Goal: Task Accomplishment & Management: Use online tool/utility

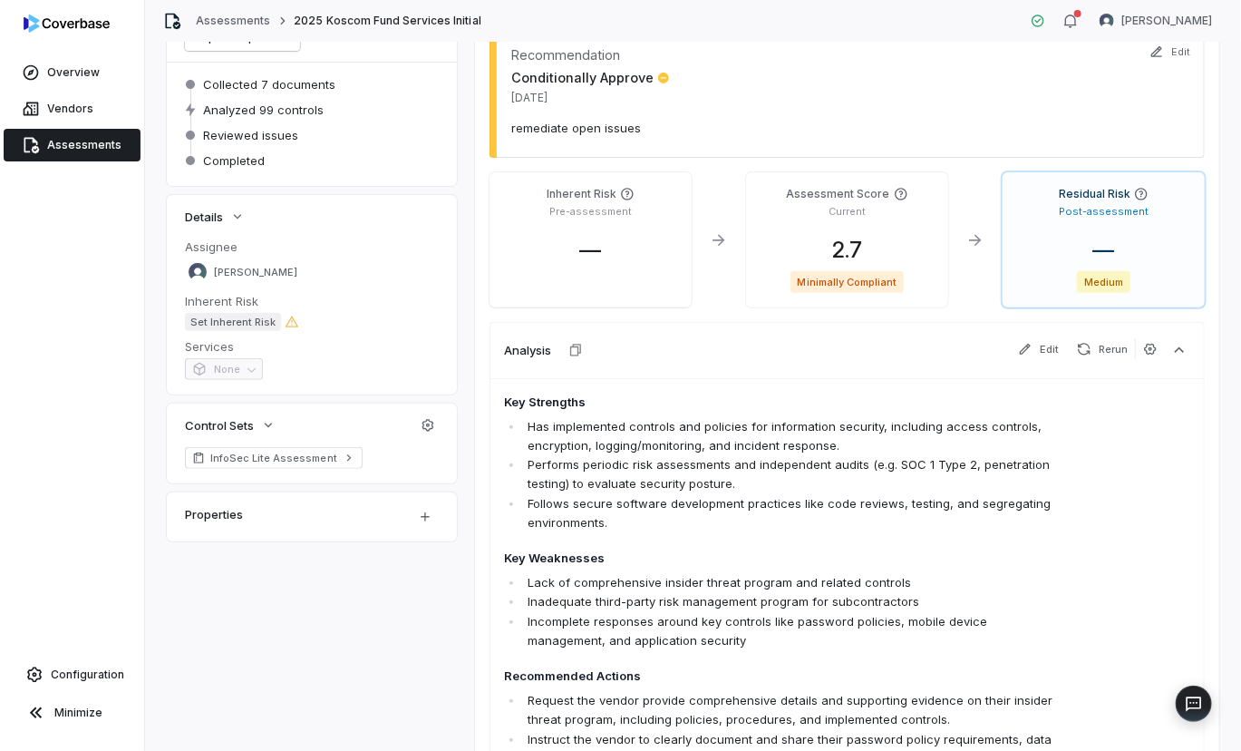
scroll to position [329, 0]
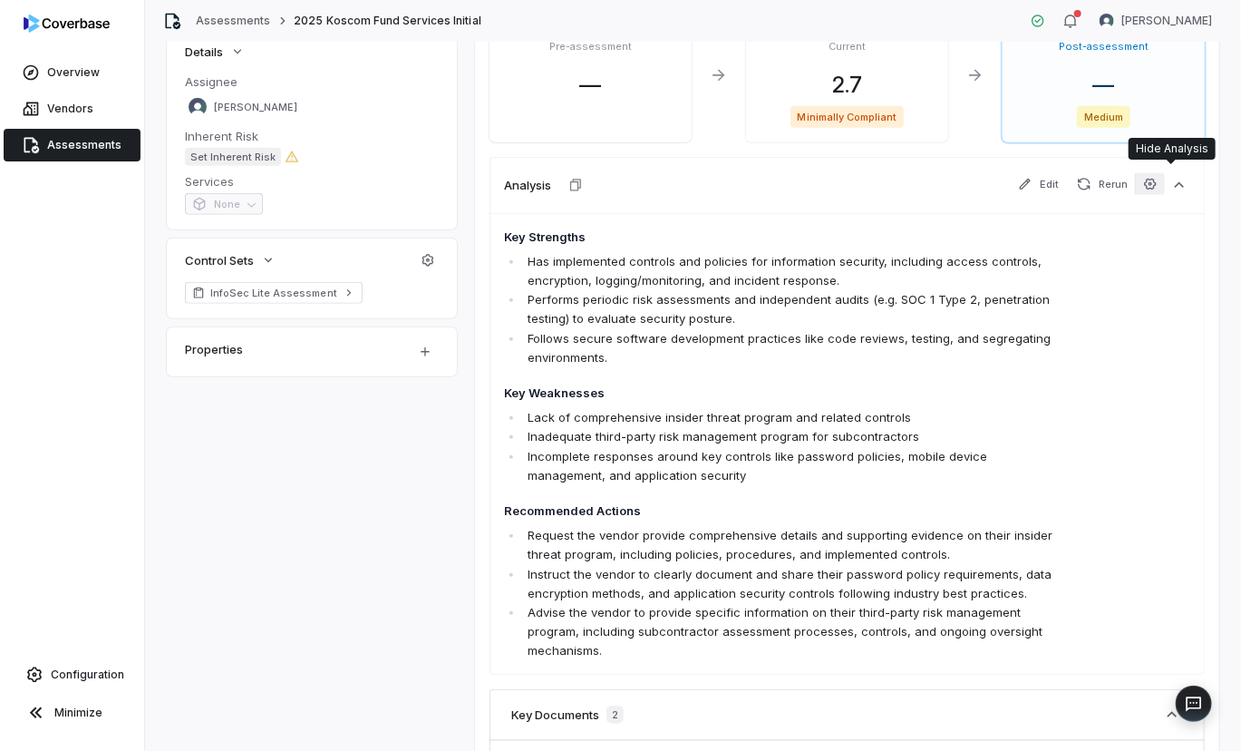
click at [1143, 183] on icon "button" at bounding box center [1150, 184] width 15 height 15
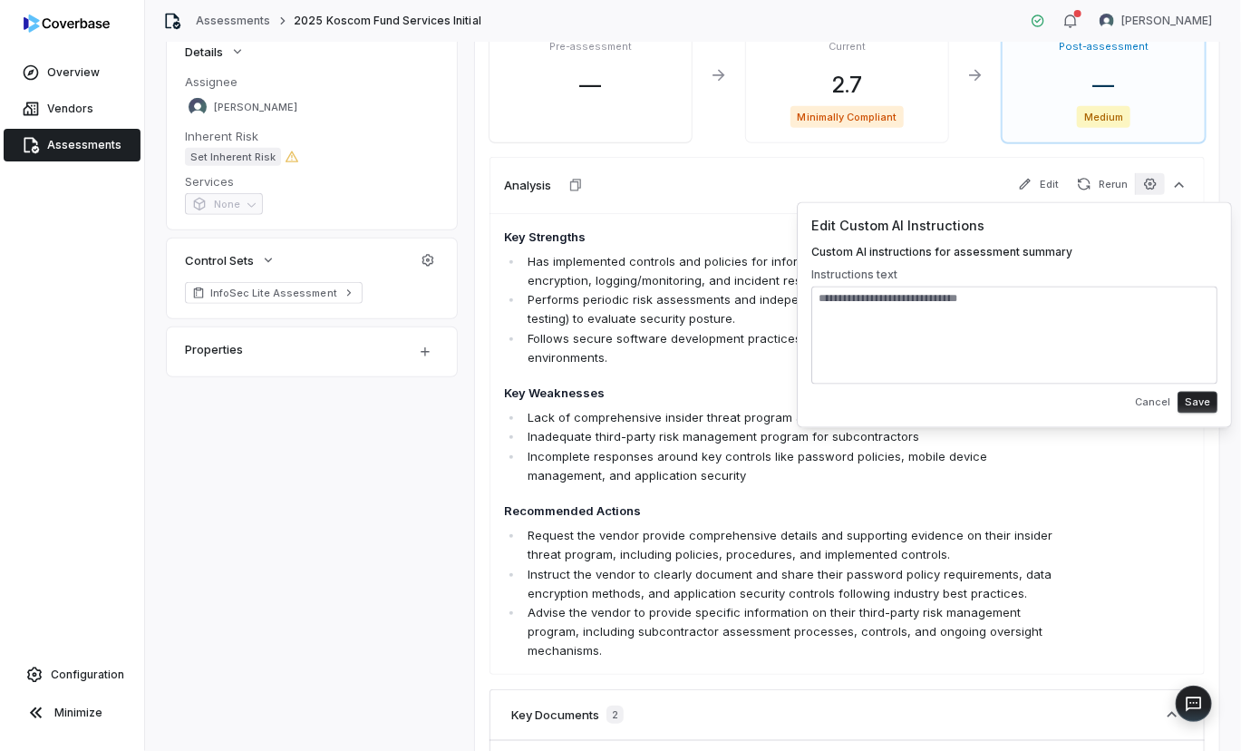
click at [902, 307] on textarea at bounding box center [1014, 335] width 406 height 98
drag, startPoint x: 836, startPoint y: 290, endPoint x: 957, endPoint y: 308, distance: 122.8
click at [836, 290] on textarea at bounding box center [1014, 335] width 406 height 98
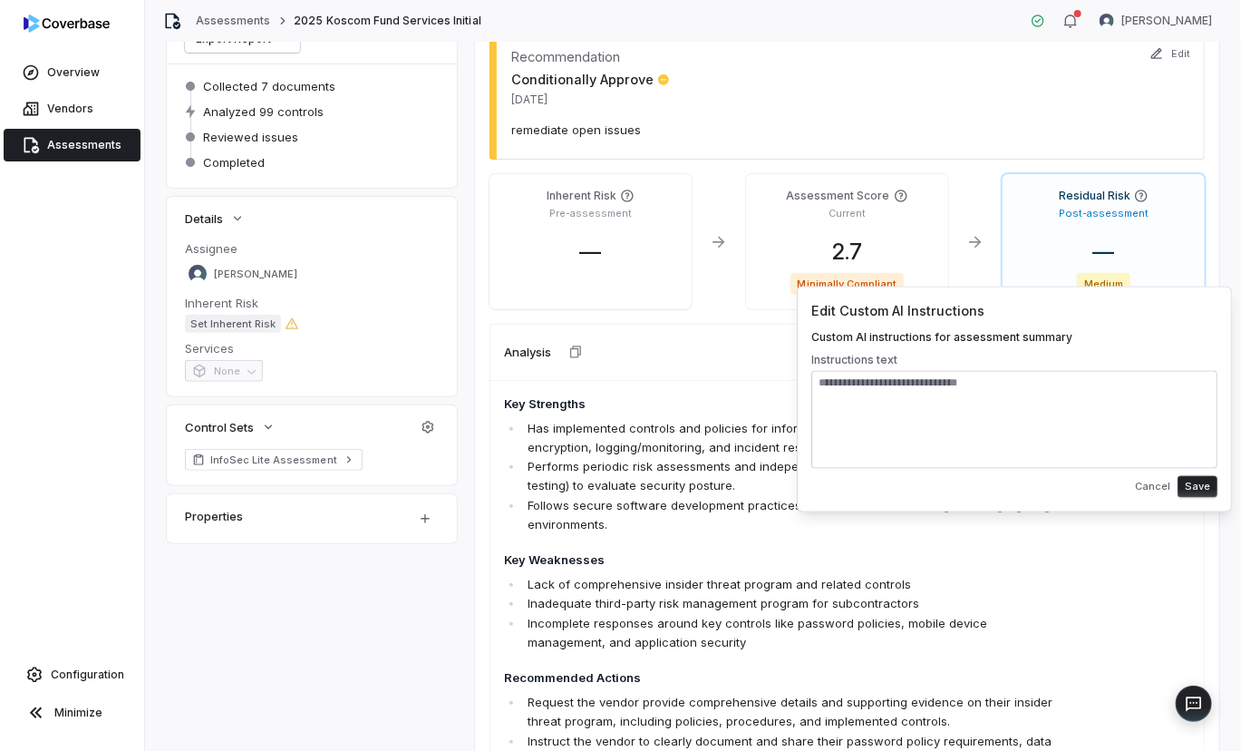
scroll to position [245, 0]
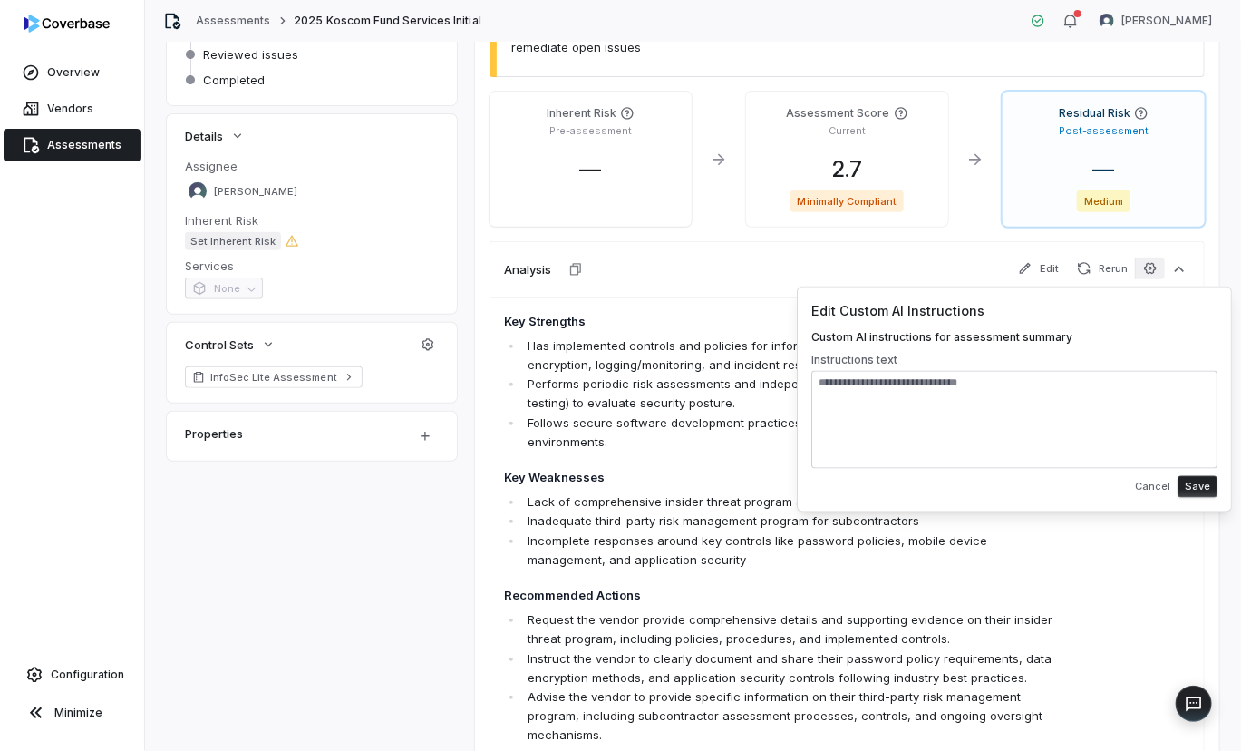
click at [1150, 485] on button "Cancel" at bounding box center [1153, 486] width 46 height 33
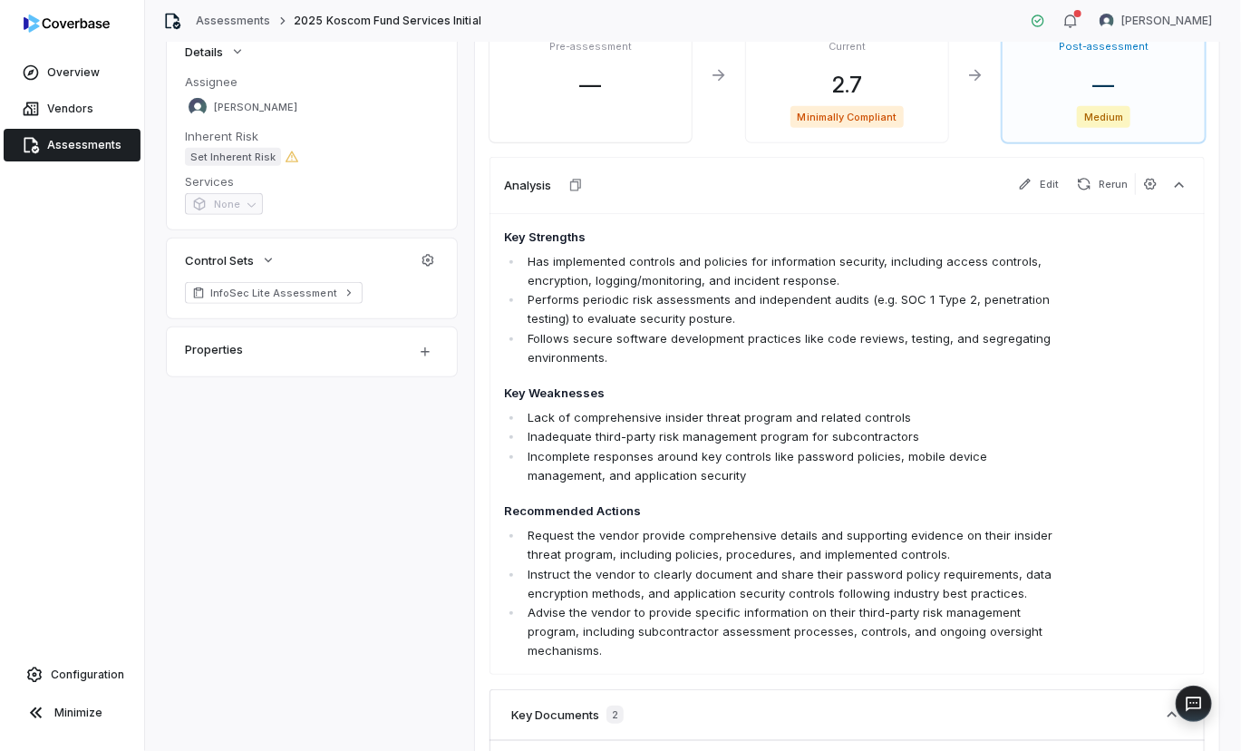
scroll to position [494, 0]
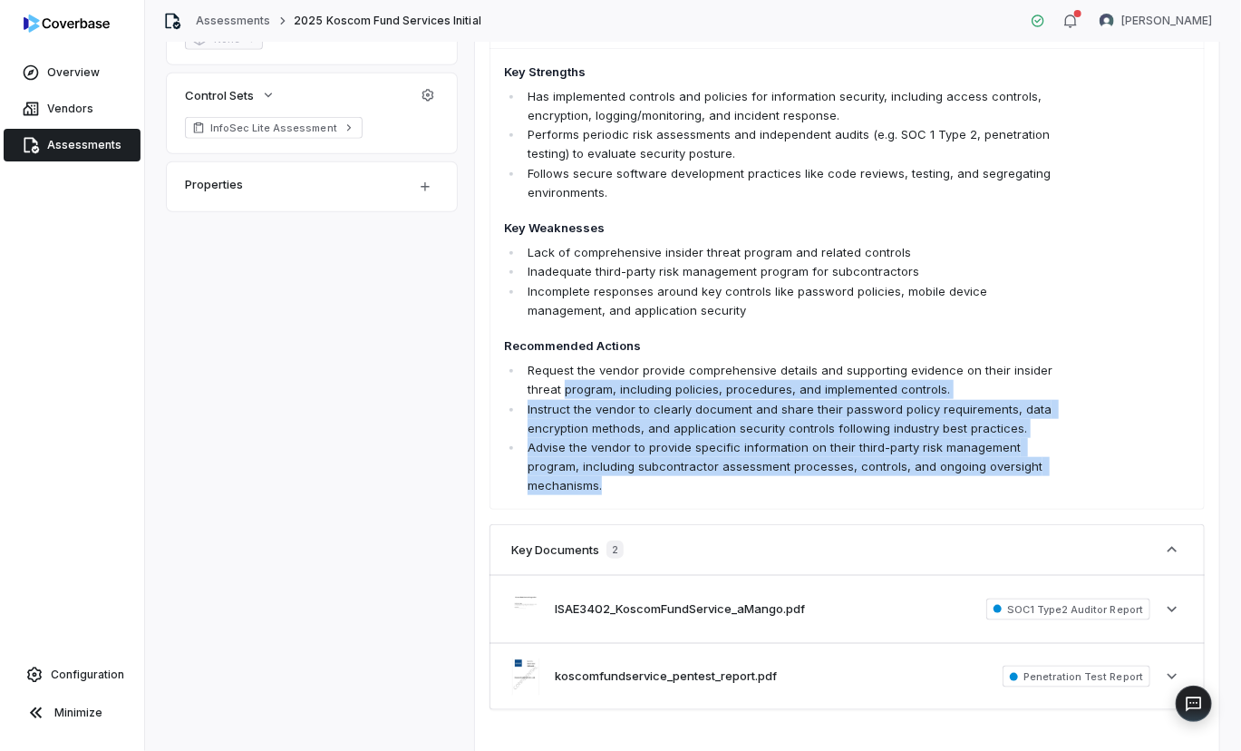
drag, startPoint x: 620, startPoint y: 486, endPoint x: 567, endPoint y: 385, distance: 114.0
click at [567, 385] on ul "Request the vendor provide comprehensive details and supporting evidence on the…" at bounding box center [778, 428] width 549 height 134
click at [561, 386] on p "Request the vendor provide comprehensive details and supporting evidence on the…" at bounding box center [791, 380] width 526 height 38
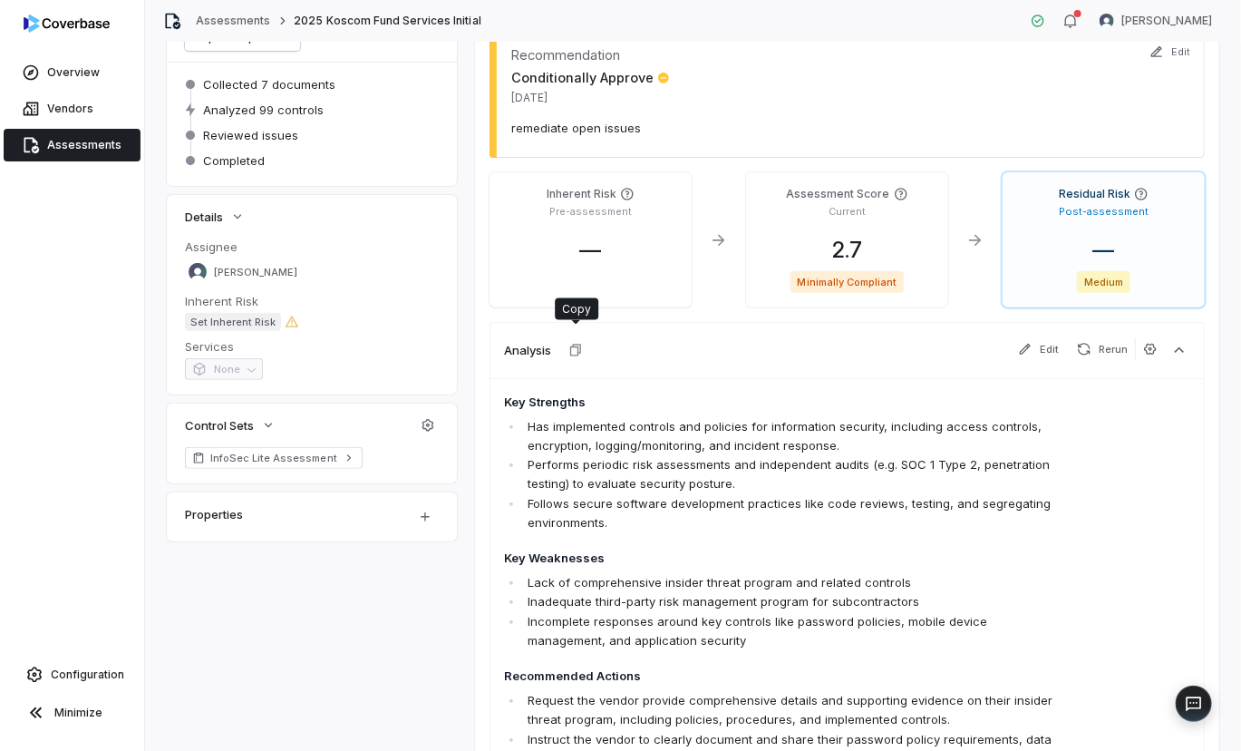
scroll to position [0, 0]
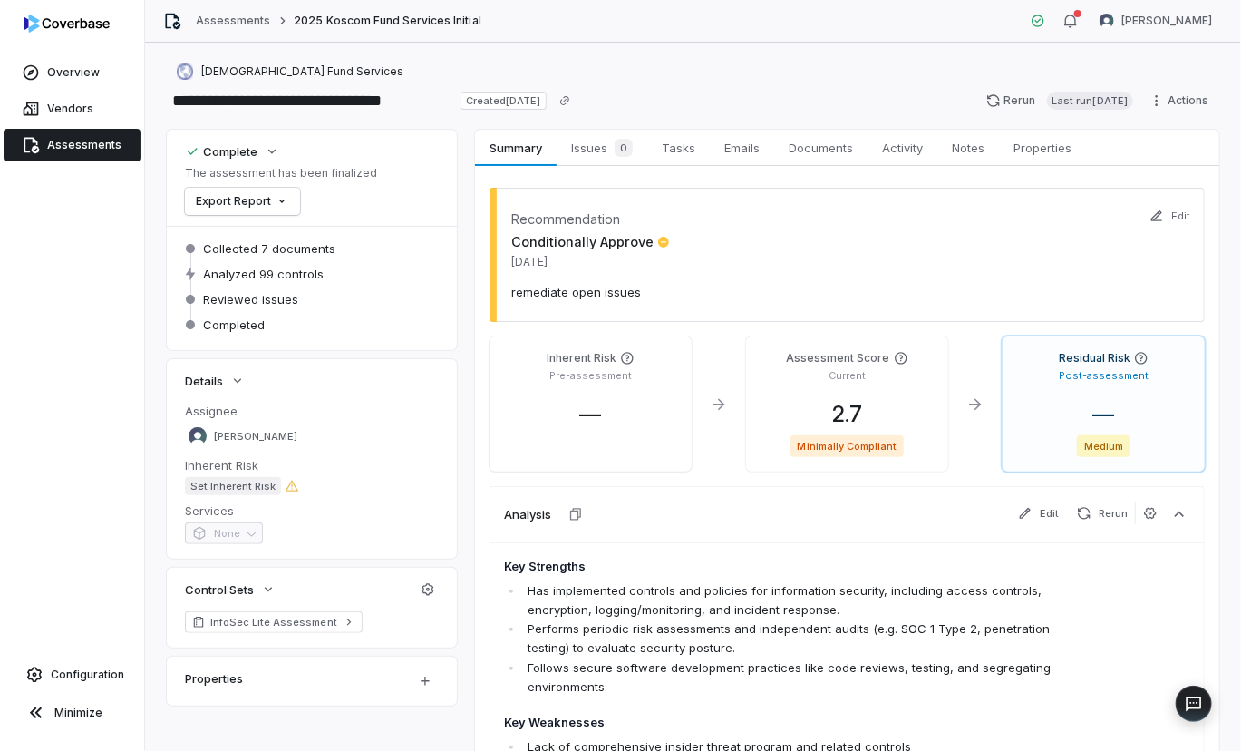
click at [927, 262] on div "Recommendation Conditionally Approve [DATE] remediate open issues" at bounding box center [847, 255] width 715 height 134
click at [1052, 28] on button "button" at bounding box center [1070, 20] width 36 height 27
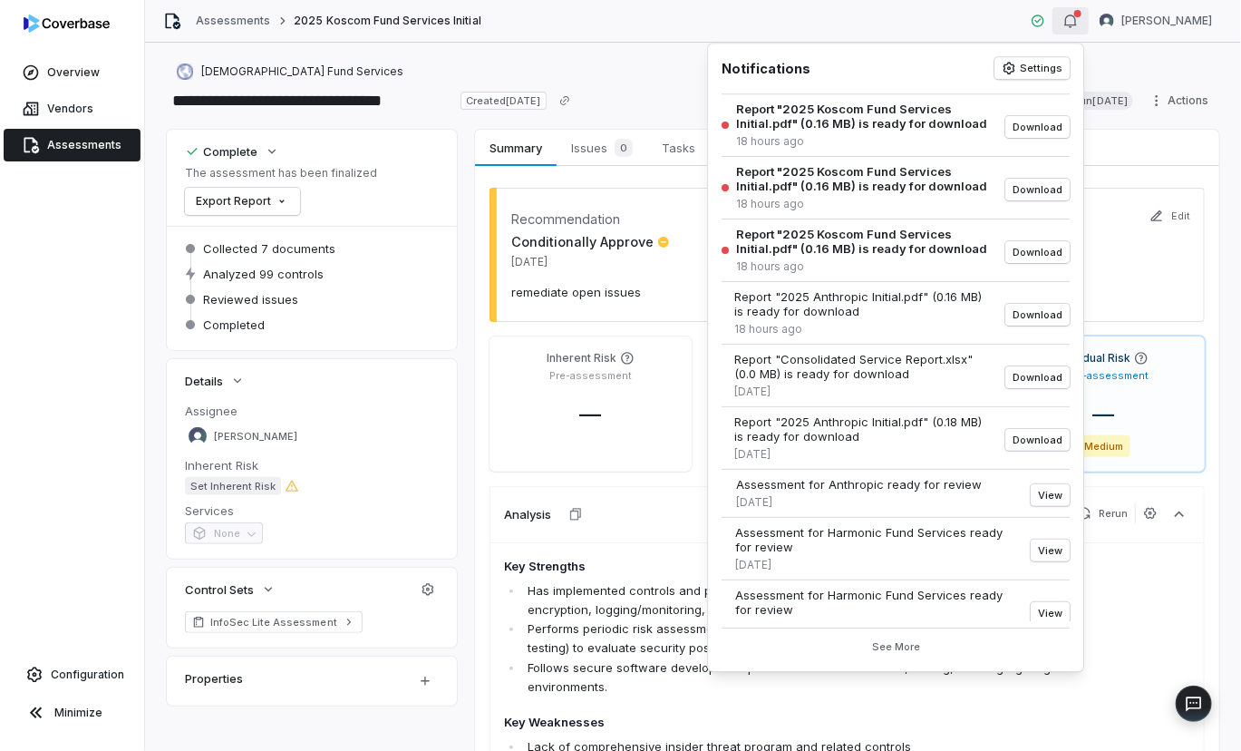
click at [582, 294] on p "remediate open issues" at bounding box center [847, 292] width 672 height 16
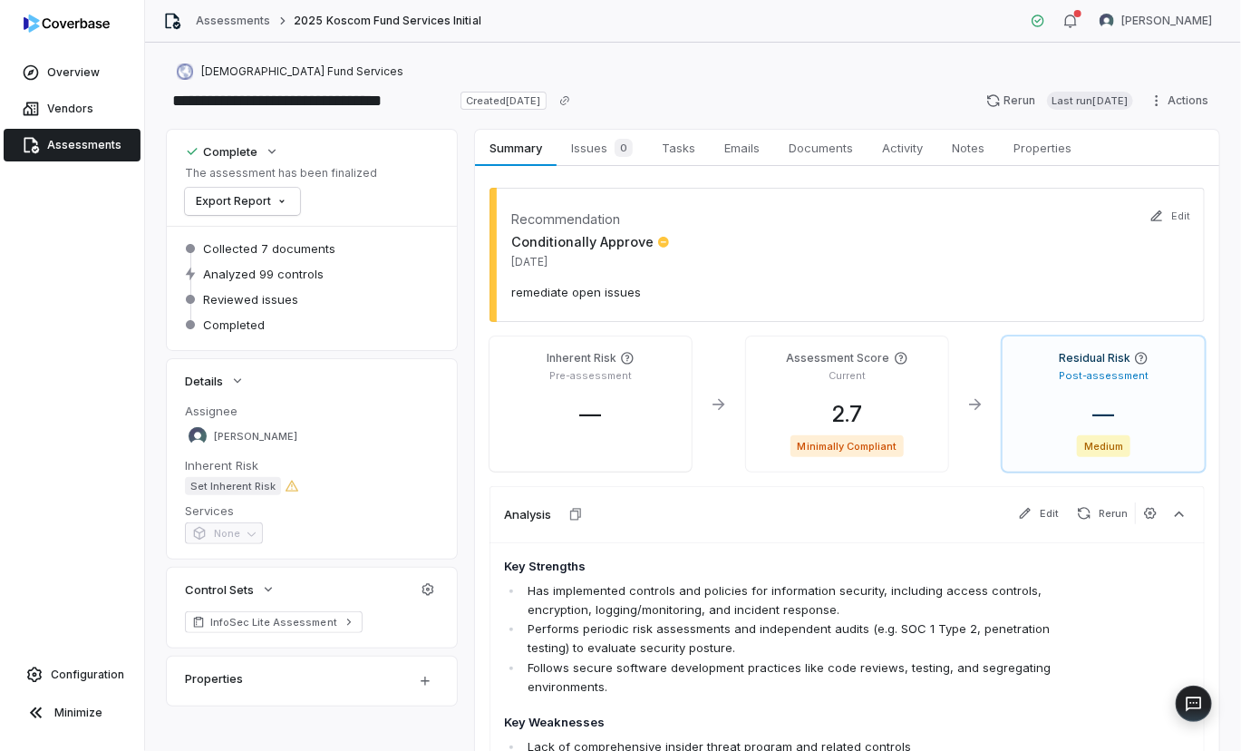
drag, startPoint x: 508, startPoint y: 325, endPoint x: 335, endPoint y: 32, distance: 339.7
click at [289, 483] on icon at bounding box center [292, 485] width 13 height 11
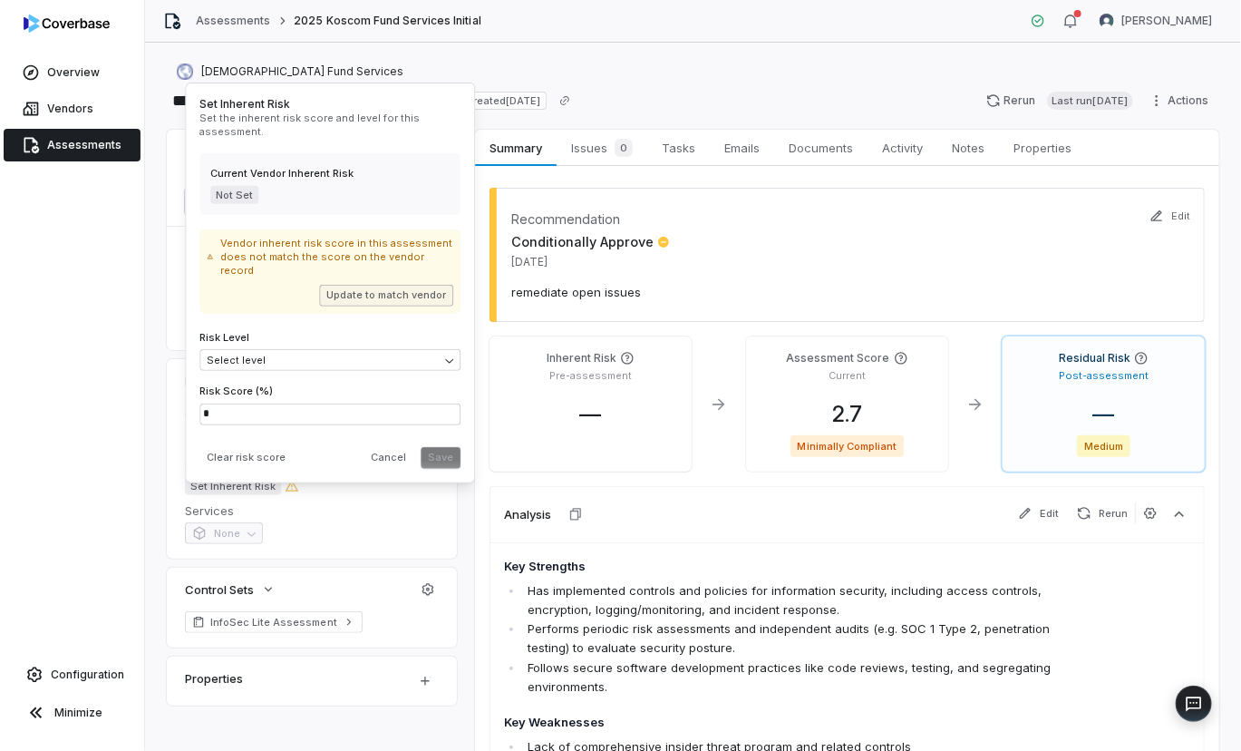
click at [389, 288] on button "Update to match vendor" at bounding box center [386, 295] width 134 height 22
